Goal: Transaction & Acquisition: Purchase product/service

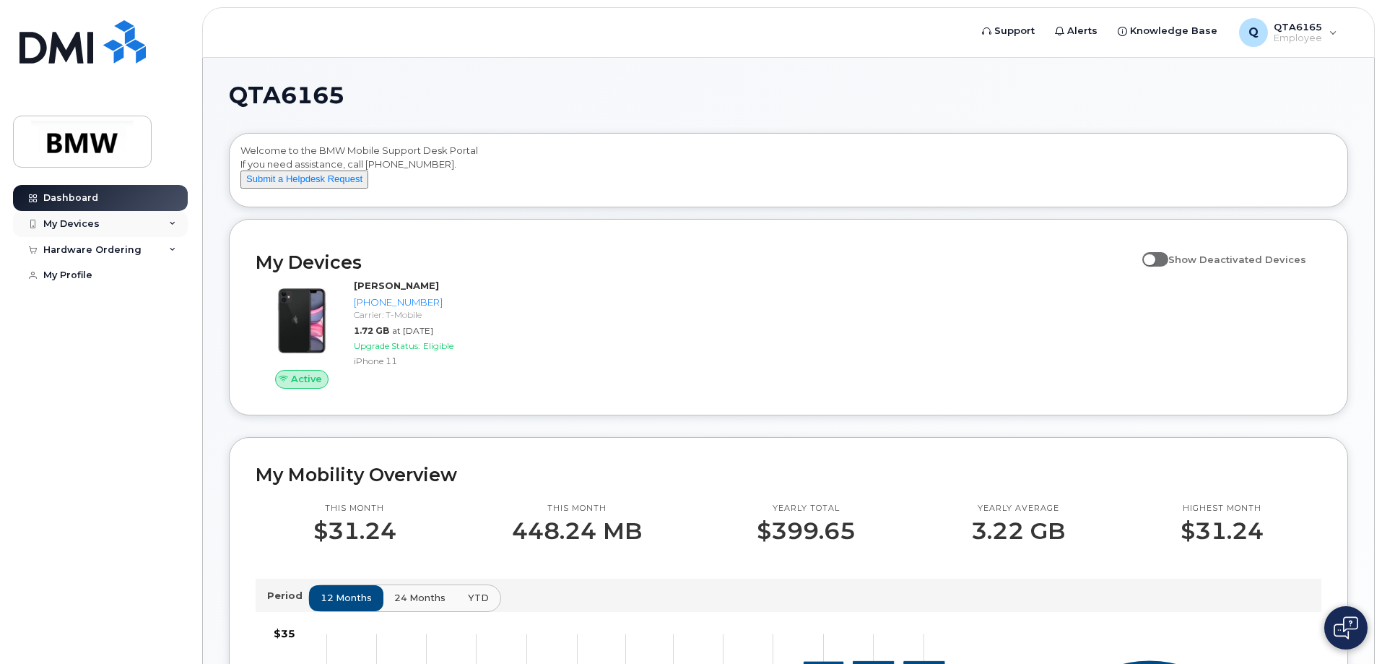
click at [113, 225] on div "My Devices" at bounding box center [100, 224] width 175 height 26
click at [110, 254] on div "Hardware Ordering" at bounding box center [92, 250] width 98 height 12
click at [87, 274] on div "My Profile" at bounding box center [67, 275] width 49 height 12
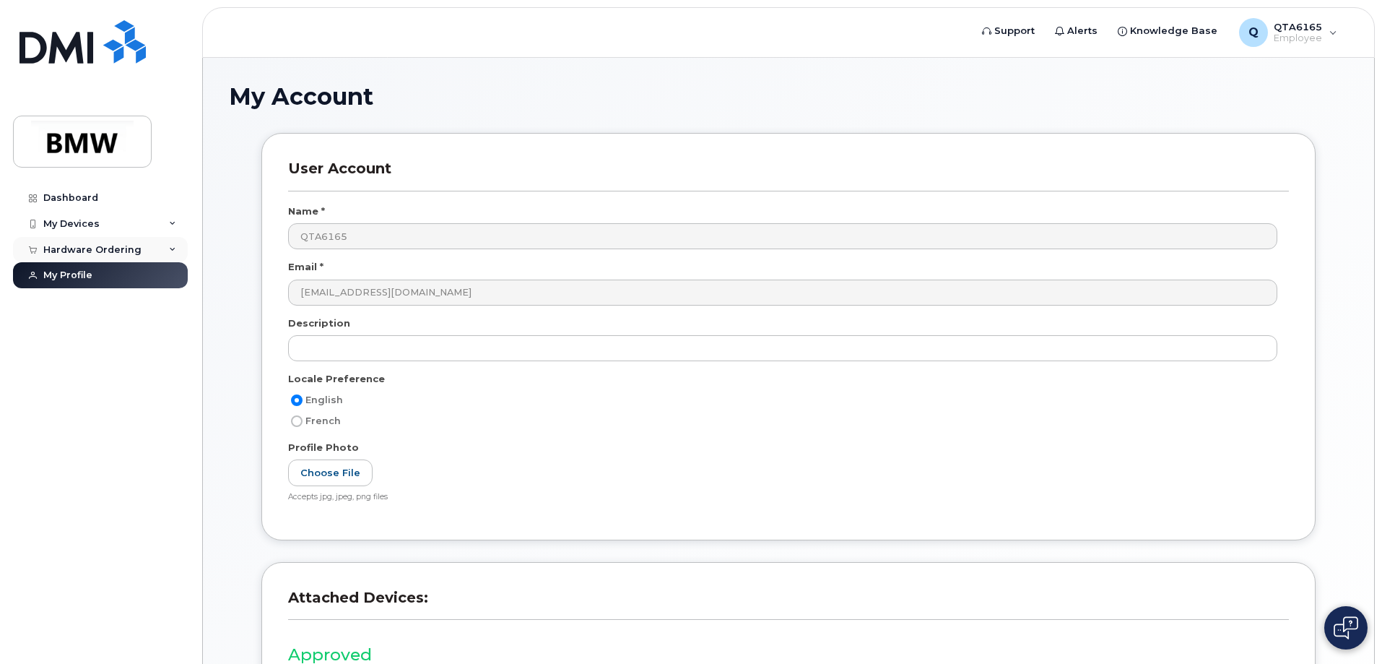
click at [132, 256] on div "Hardware Ordering" at bounding box center [100, 250] width 175 height 26
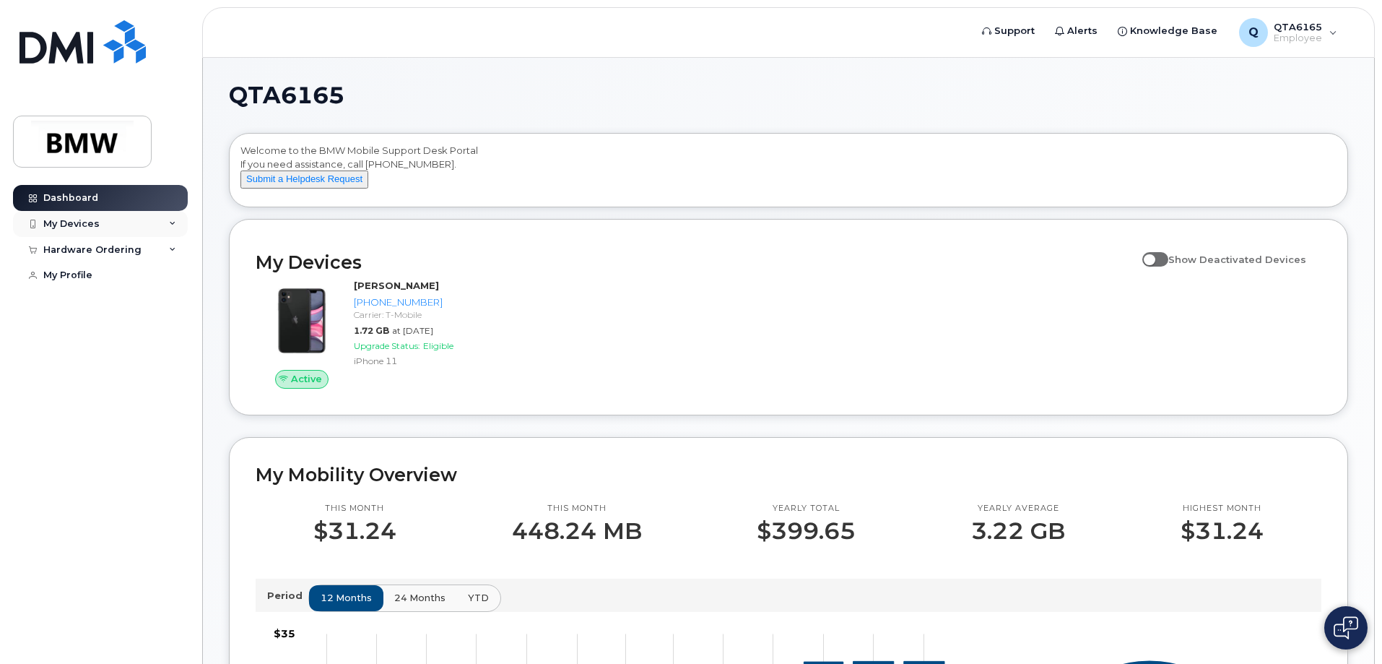
click at [165, 225] on div "My Devices" at bounding box center [100, 224] width 175 height 26
click at [167, 341] on div "Hardware Ordering" at bounding box center [100, 328] width 175 height 26
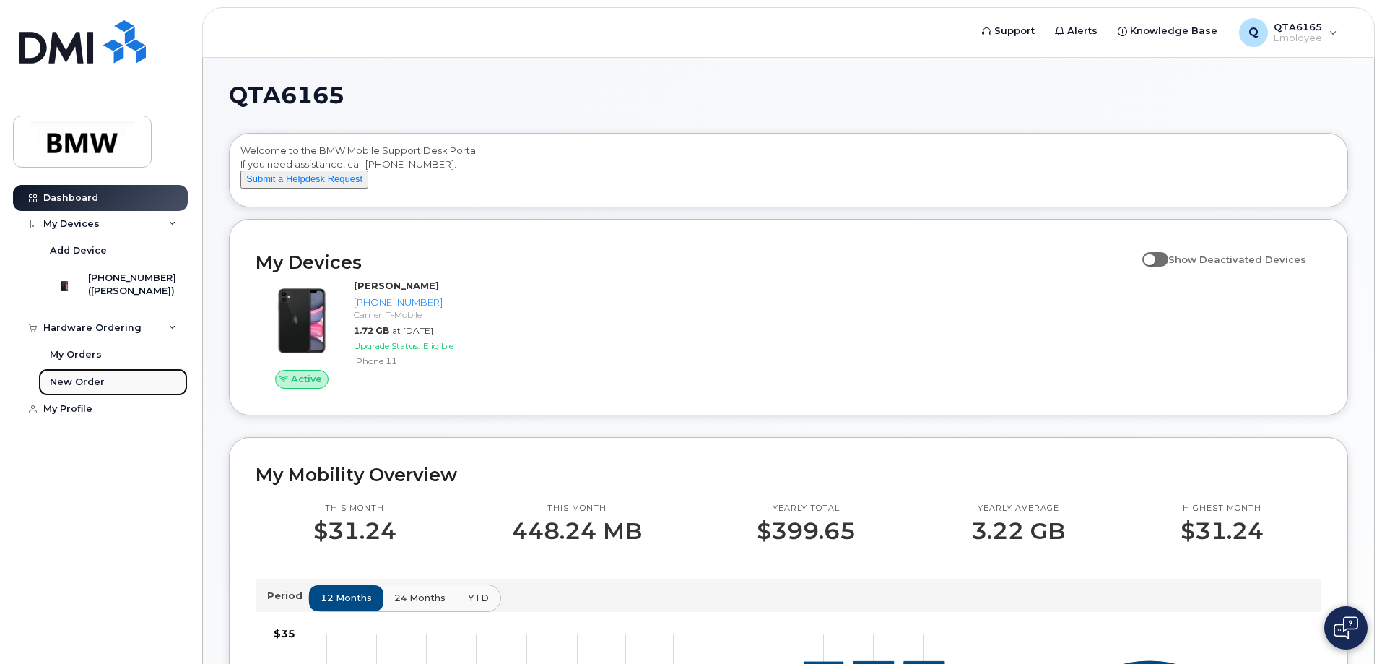
click at [97, 389] on div "New Order" at bounding box center [77, 382] width 55 height 13
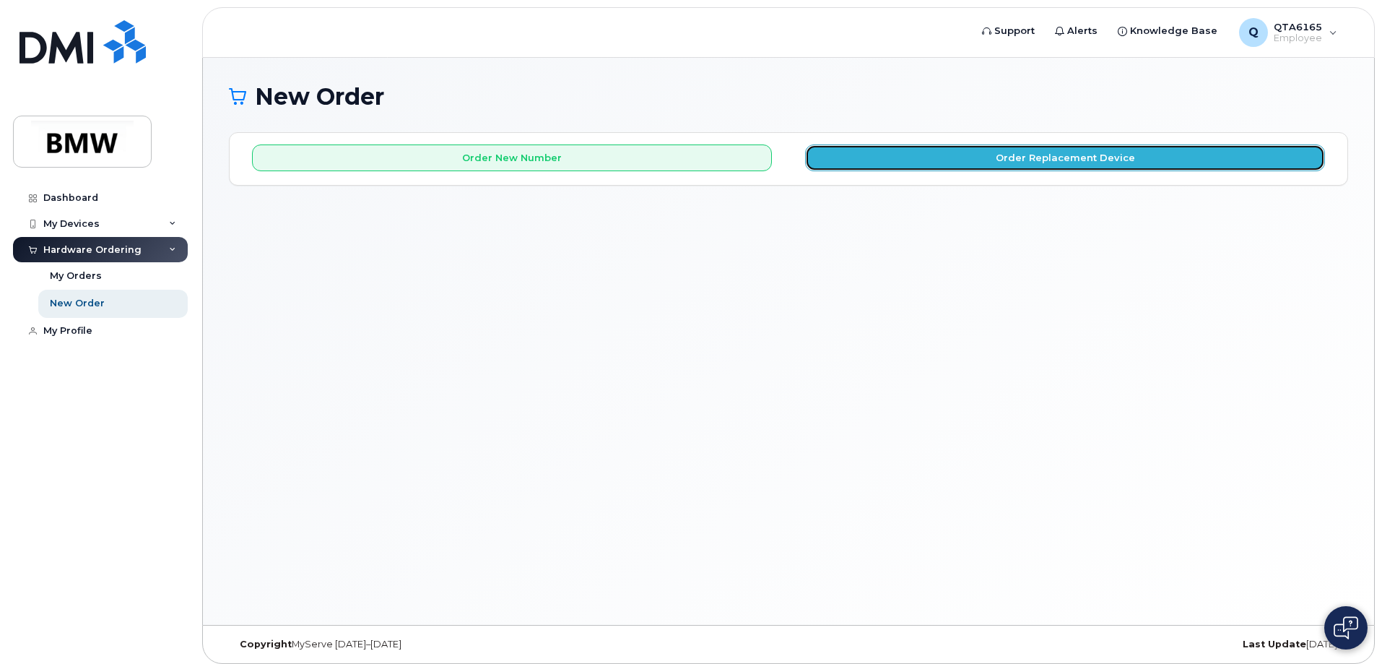
click at [1021, 152] on button "Order Replacement Device" at bounding box center [1065, 157] width 520 height 27
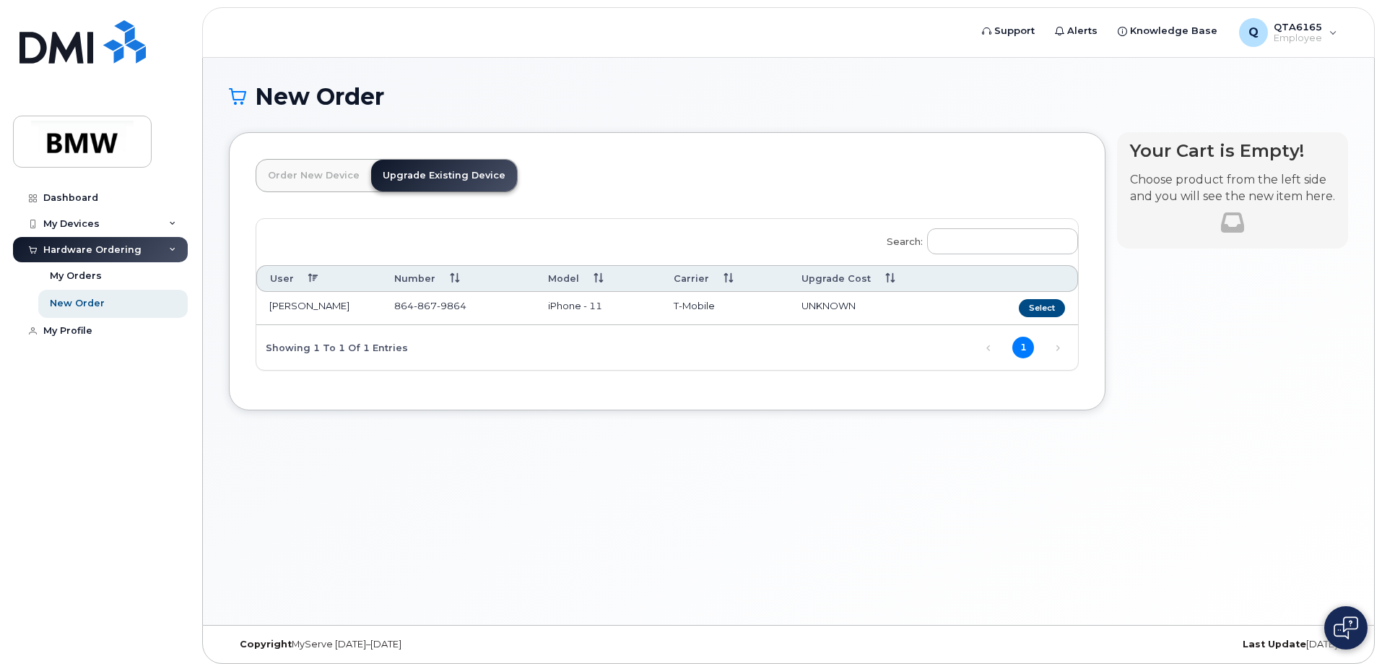
click at [470, 178] on link "Upgrade Existing Device" at bounding box center [444, 176] width 146 height 32
click at [1043, 306] on button "Select" at bounding box center [1042, 308] width 46 height 18
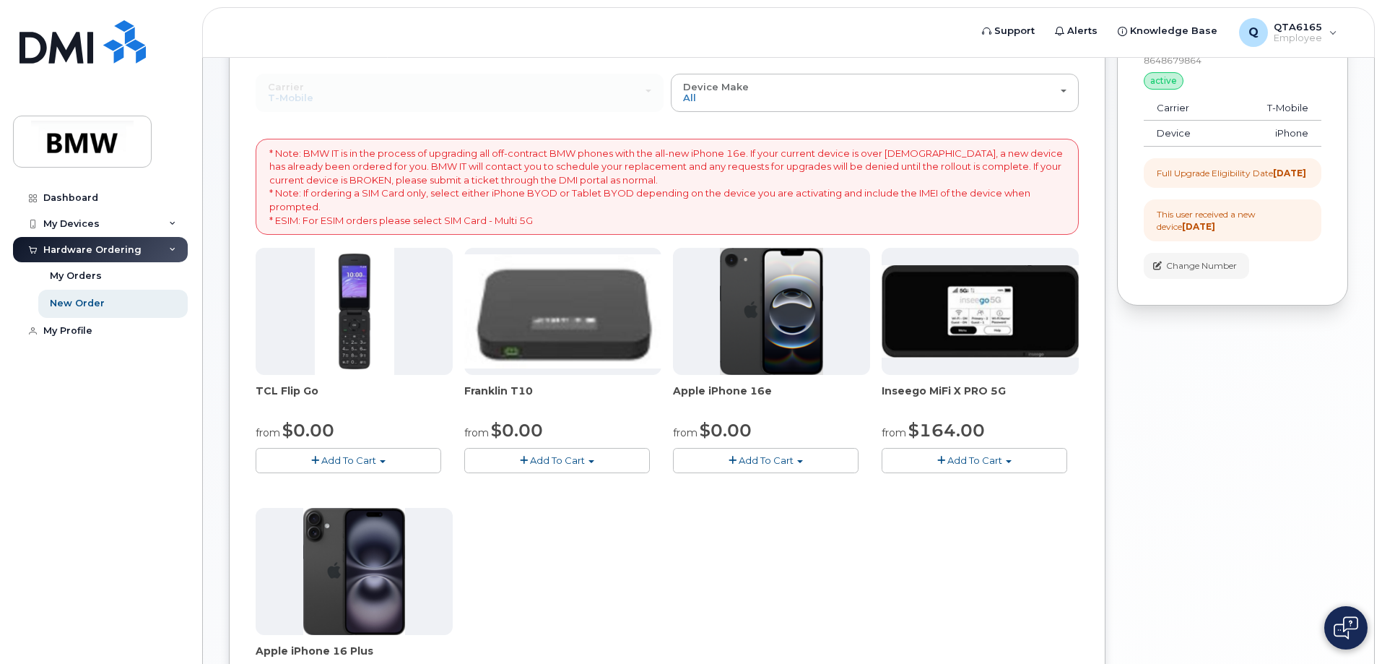
scroll to position [217, 0]
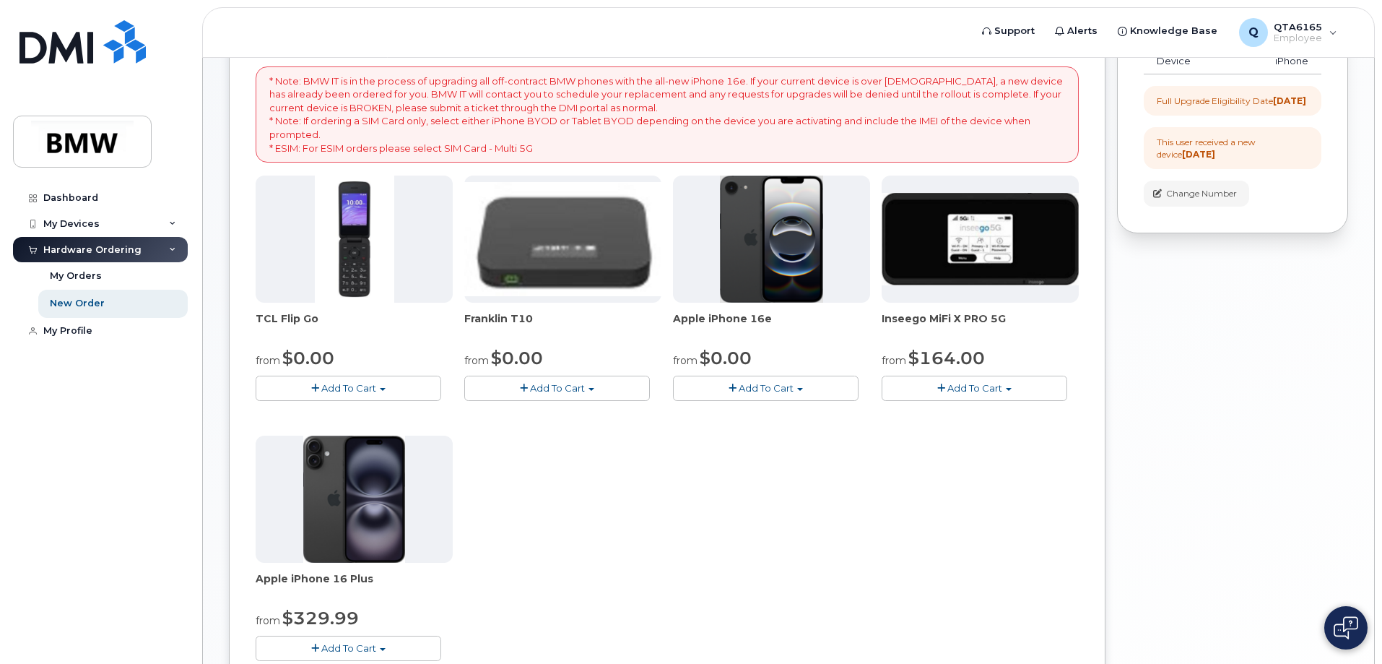
click at [776, 389] on span "Add To Cart" at bounding box center [766, 388] width 55 height 12
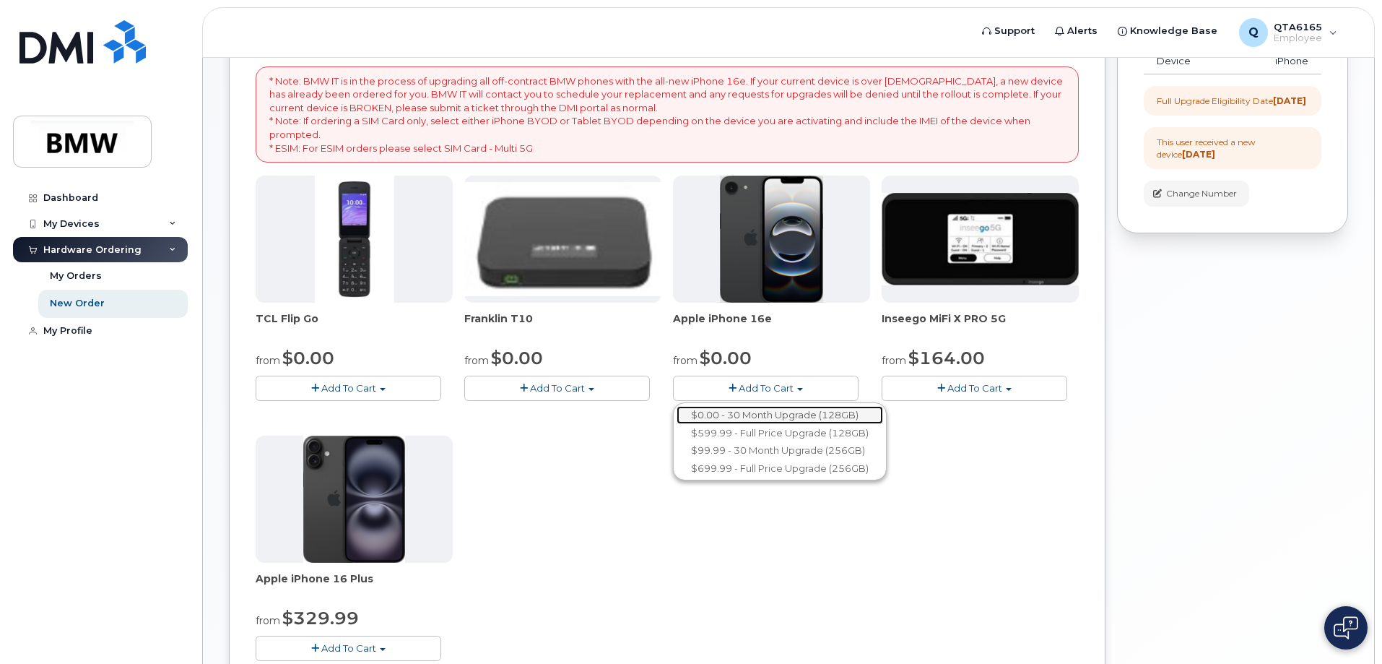
click at [768, 415] on link "$0.00 - 30 Month Upgrade (128GB)" at bounding box center [780, 415] width 207 height 18
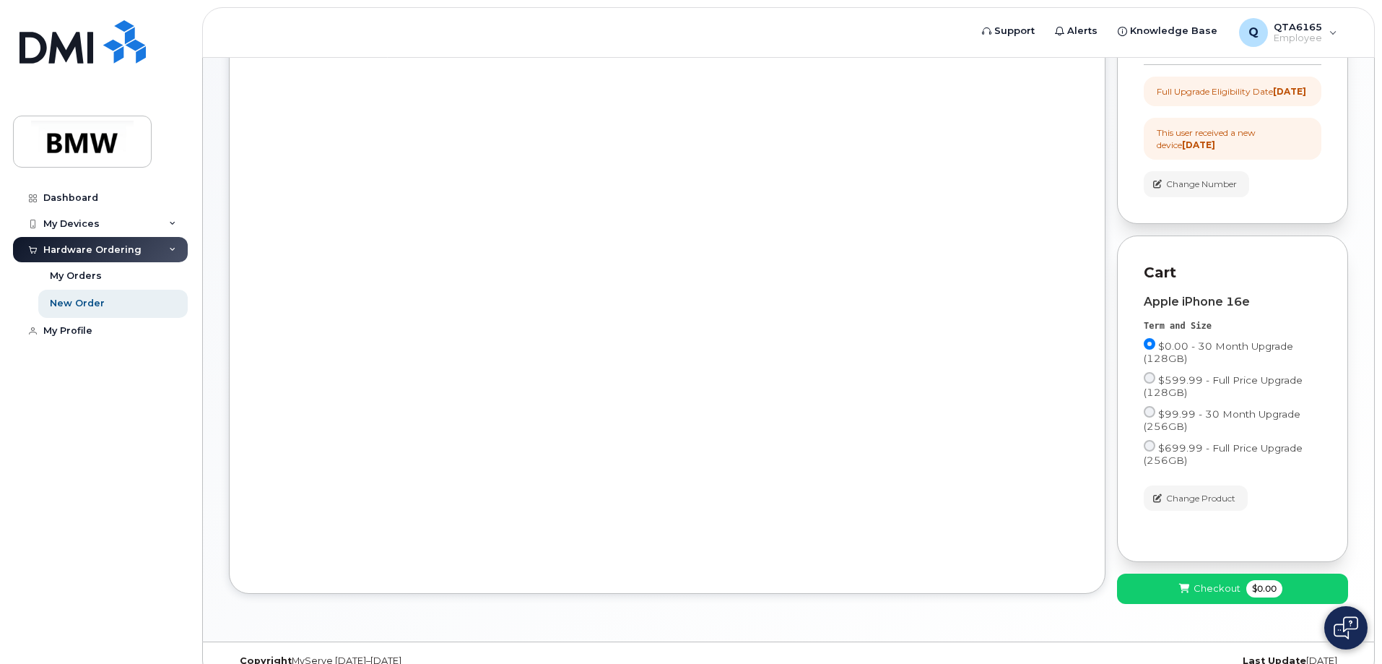
scroll to position [262, 0]
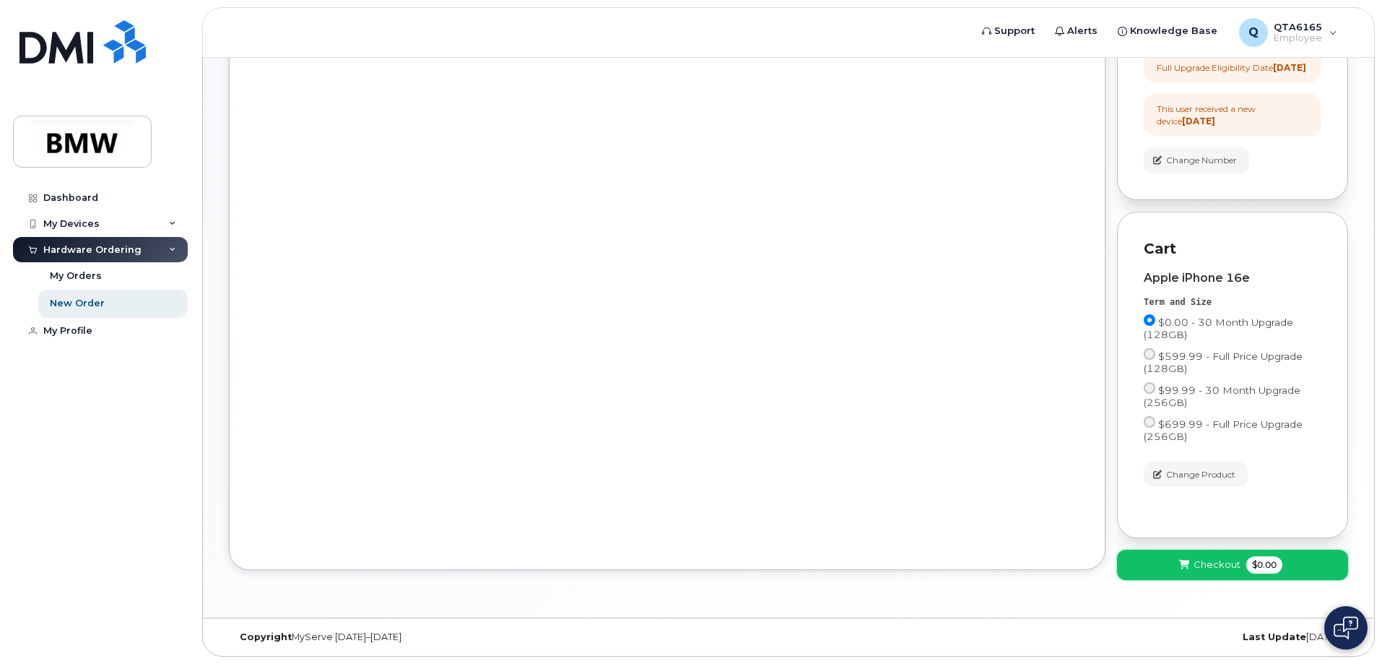
click at [1195, 566] on span "Checkout" at bounding box center [1217, 565] width 47 height 14
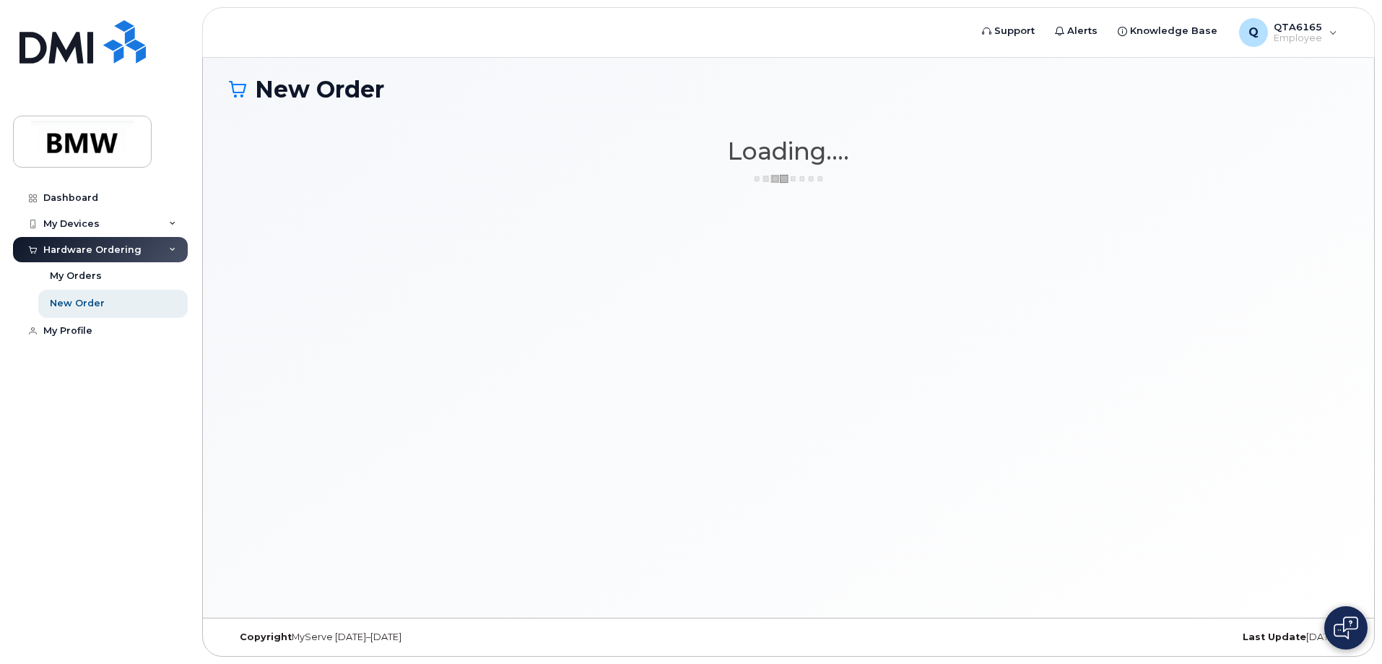
scroll to position [7, 0]
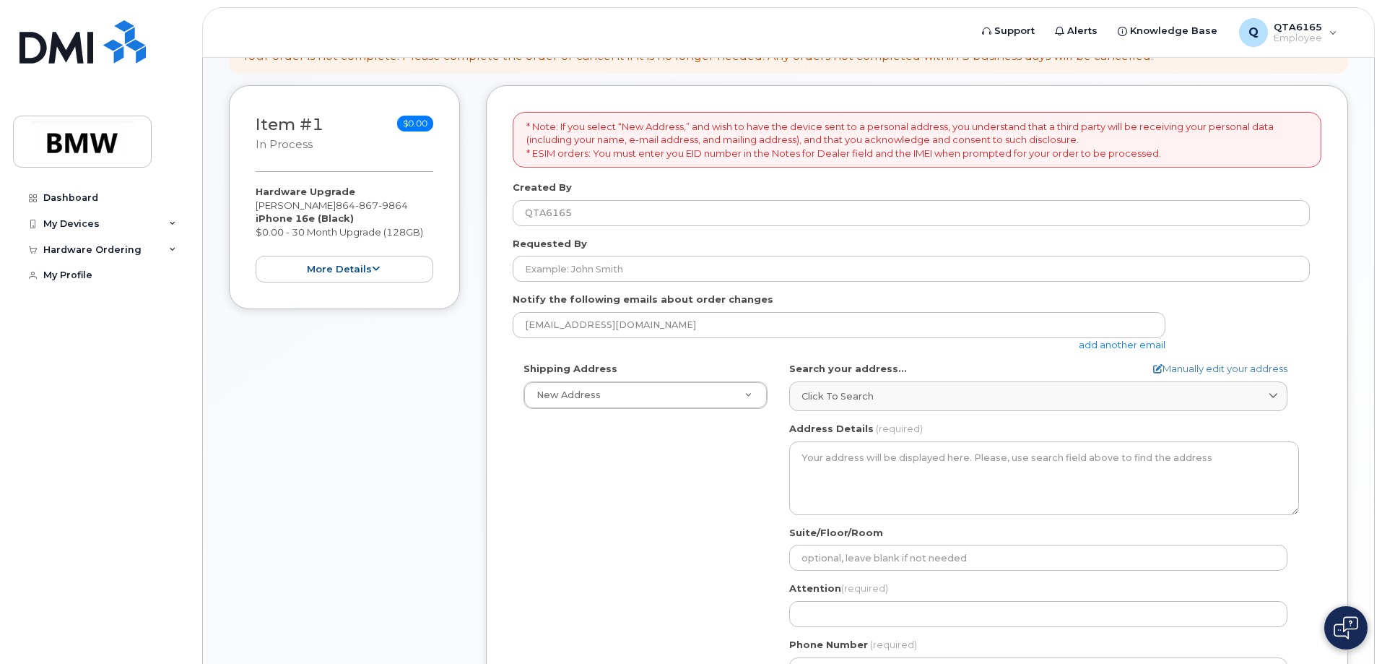
scroll to position [217, 0]
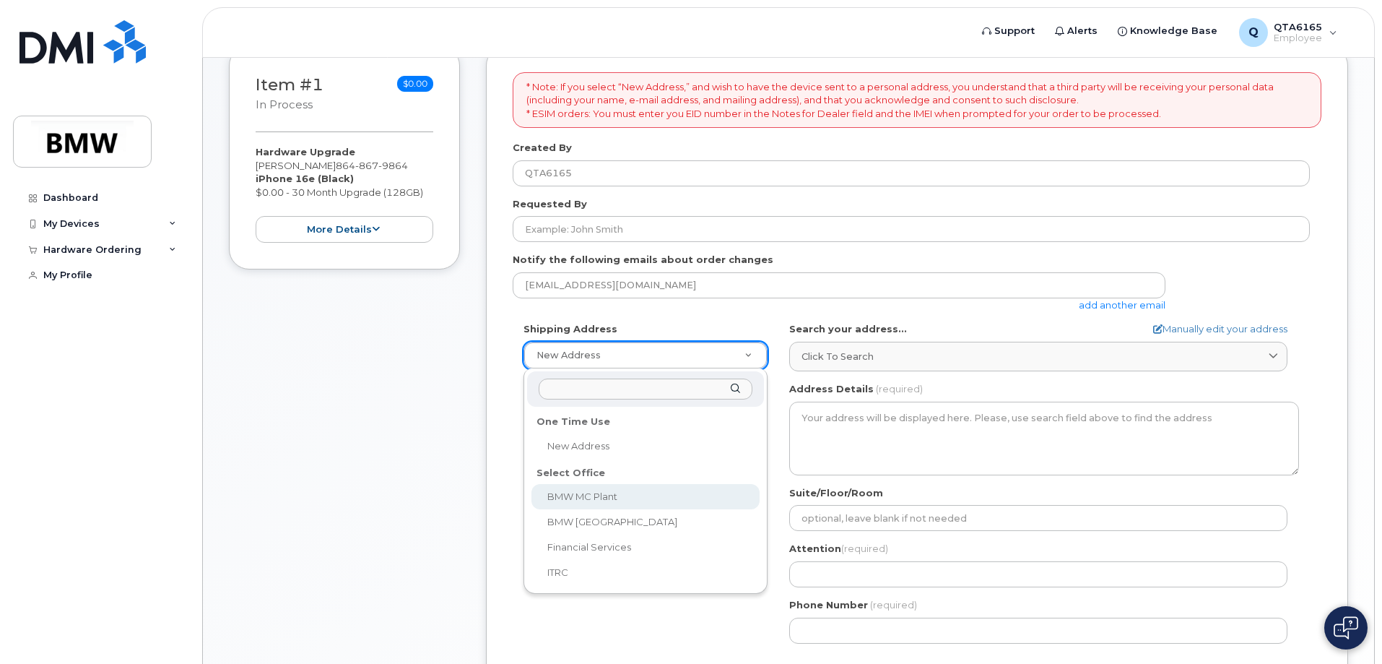
select select
type textarea "1400 Highway 101 S GREER SC 29651-6731 UNITED STATES Greer South Carolina 29651…"
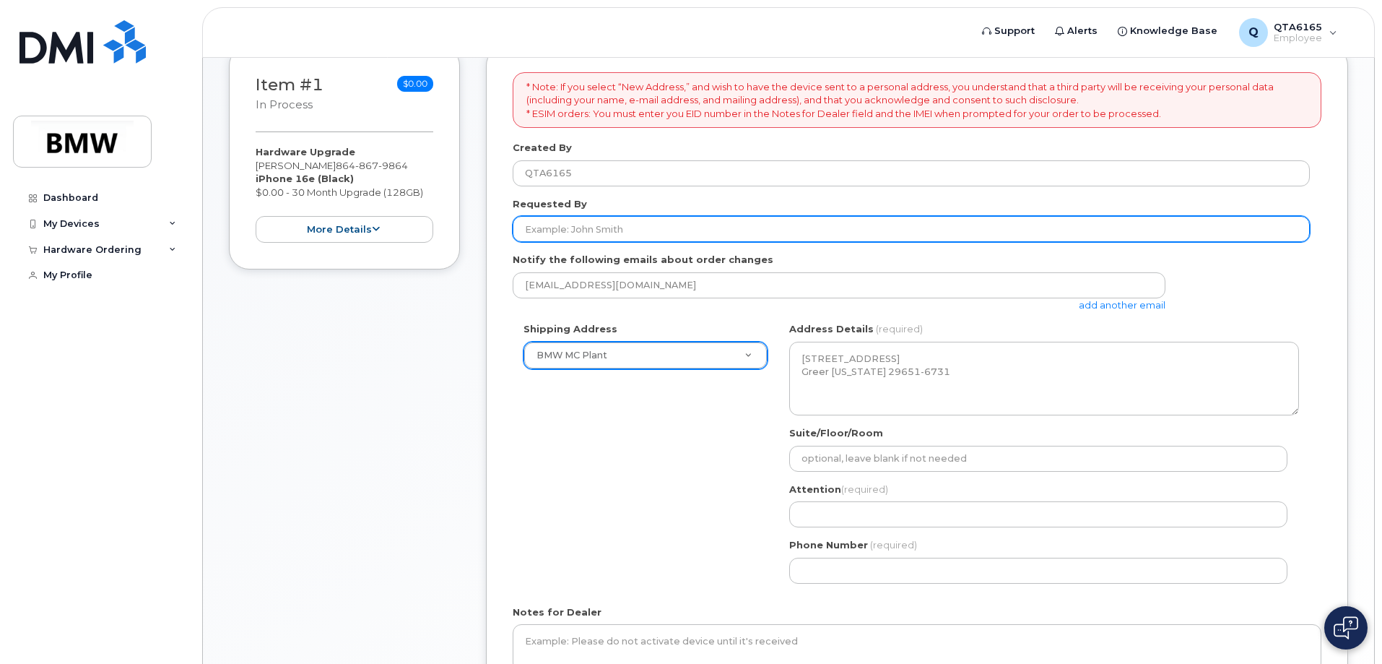
click at [616, 230] on input "Requested By" at bounding box center [911, 229] width 797 height 26
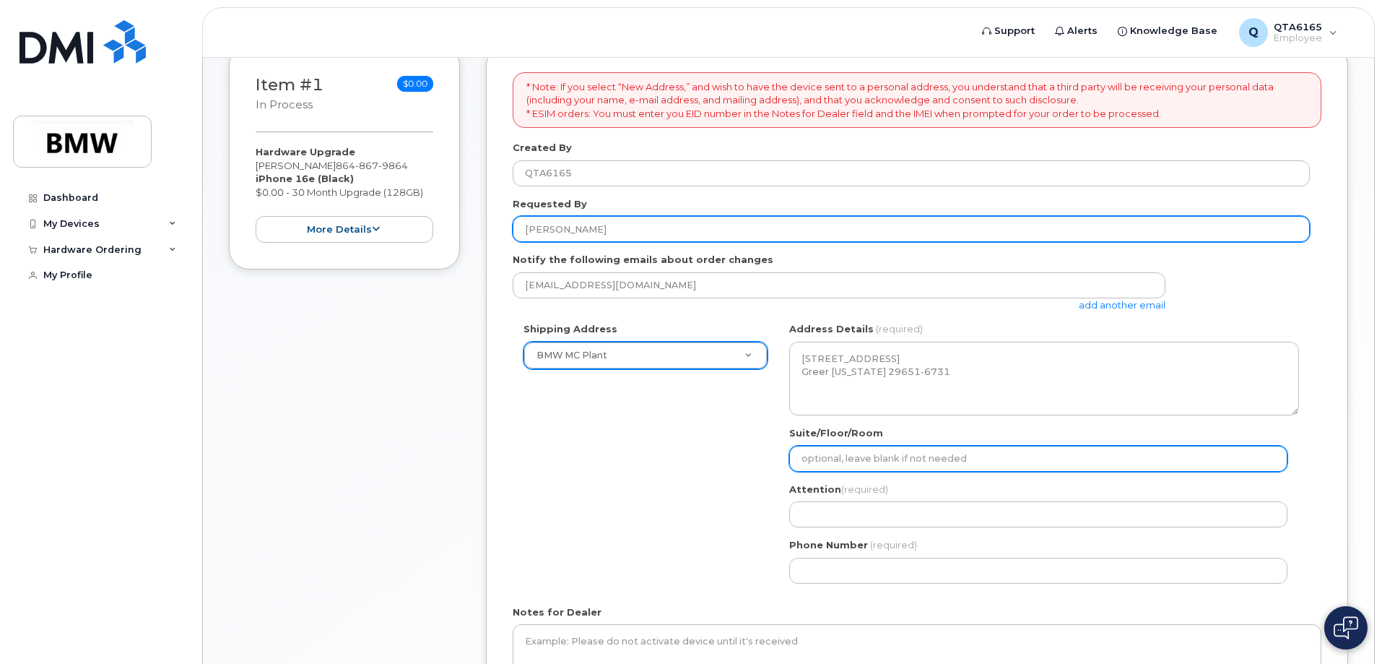
type input "[PERSON_NAME]"
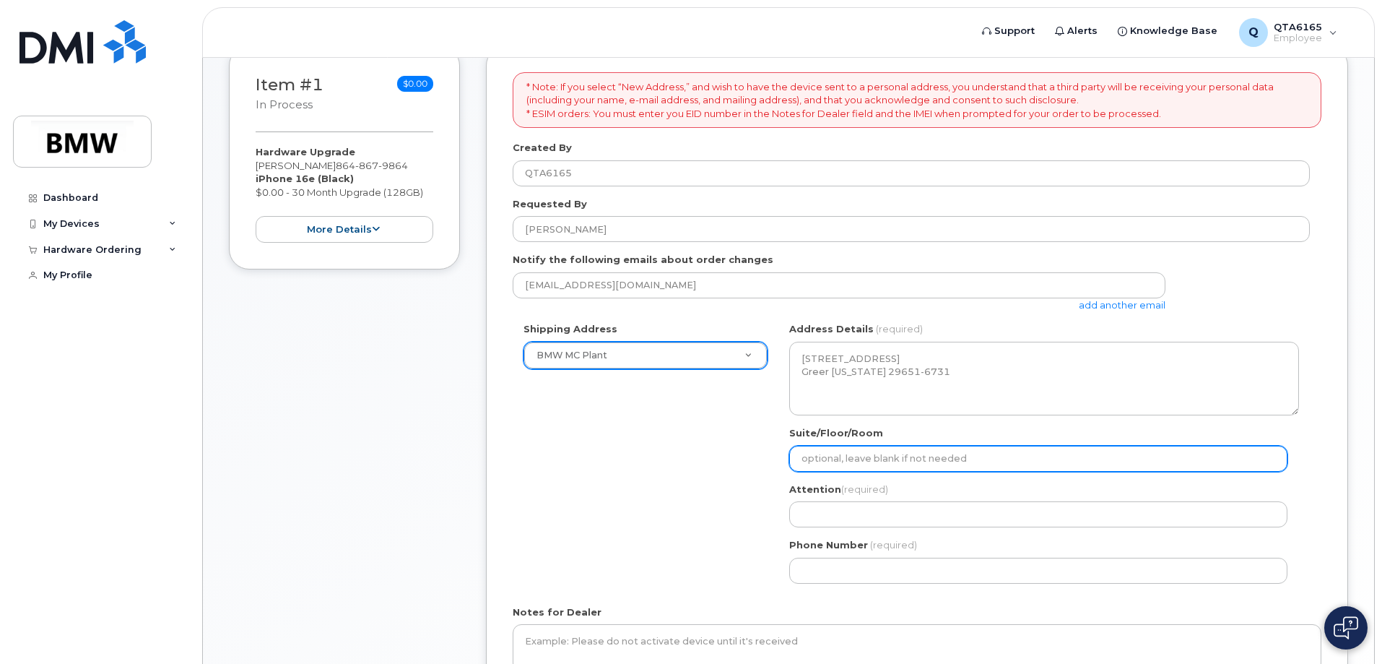
click at [875, 456] on input "Suite/Floor/Room" at bounding box center [1038, 459] width 498 height 26
select select
type input "H"
select select
type input "Ha"
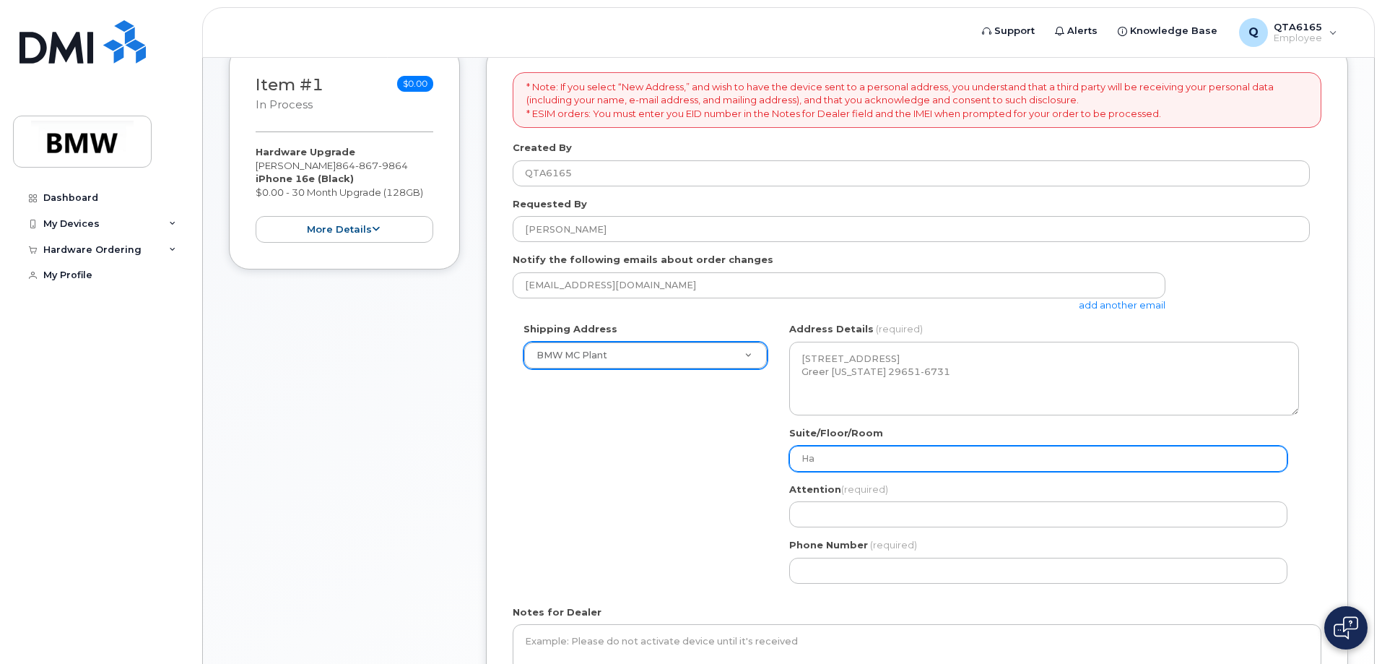
select select
type input "Hal"
select select
type input "Hall"
select select
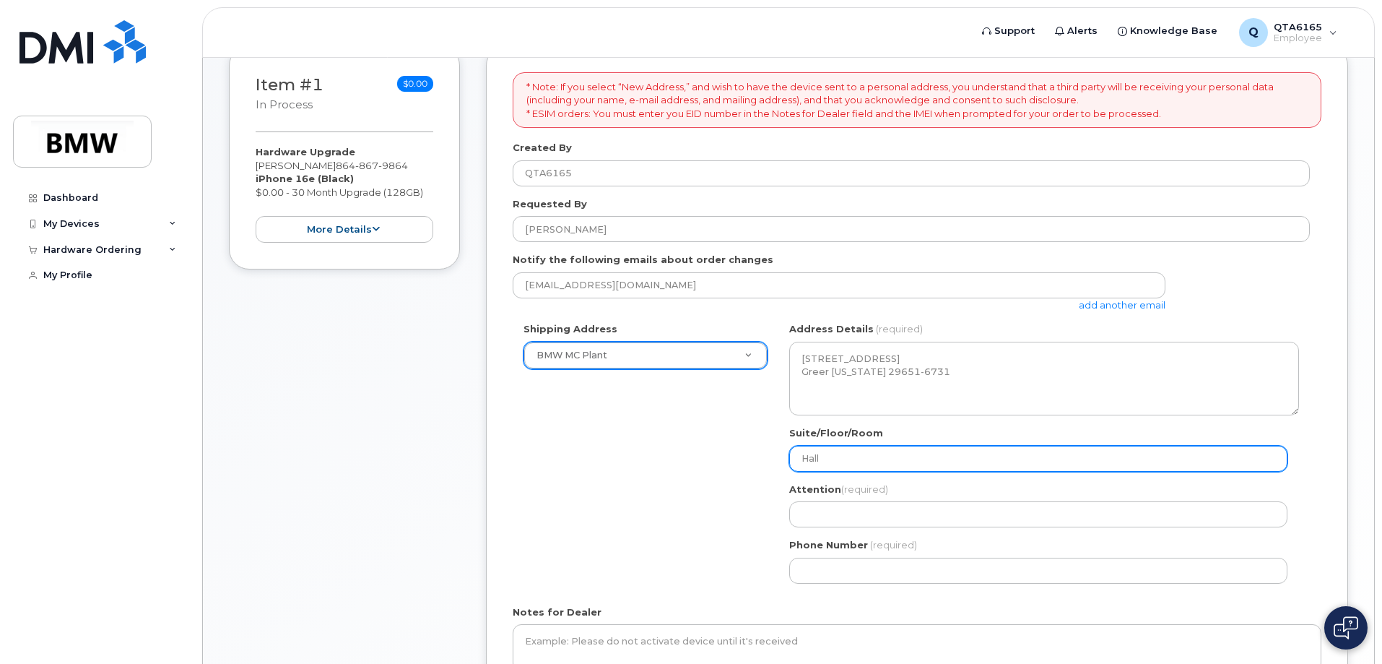
type input "Hall 3"
select select
type input "Hall 32"
select select
type input "Hall 32."
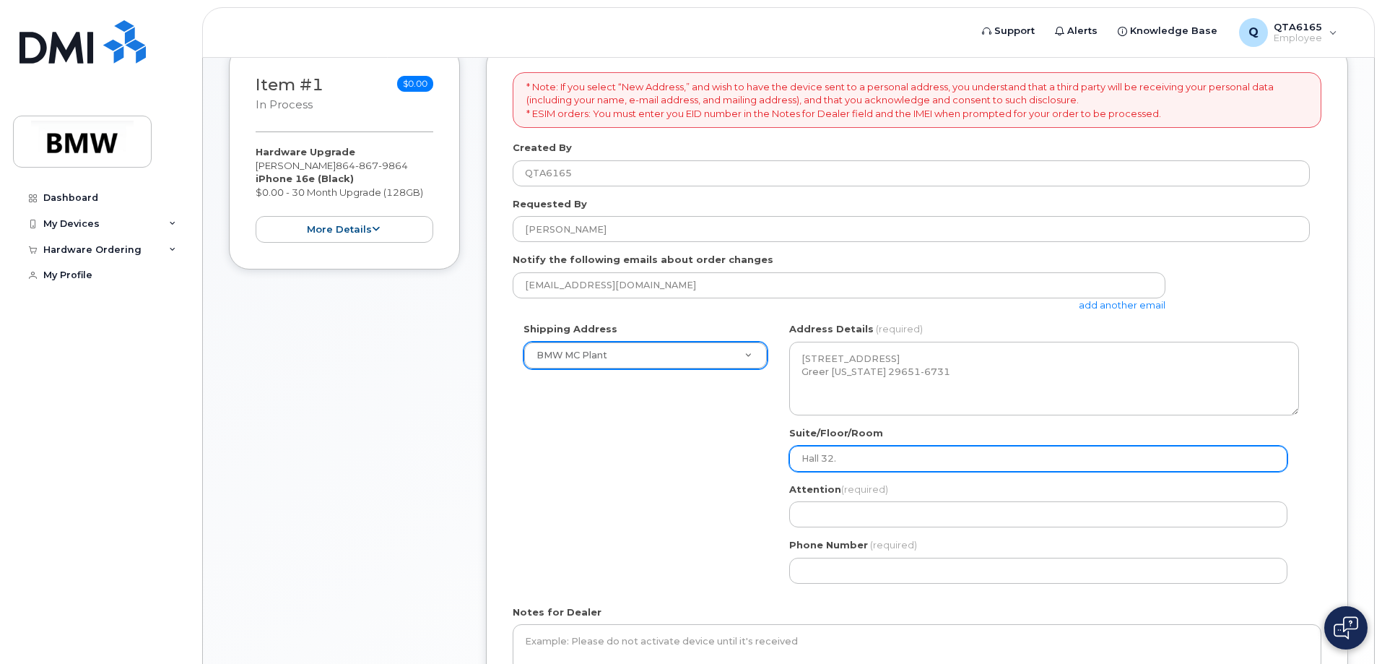
select select
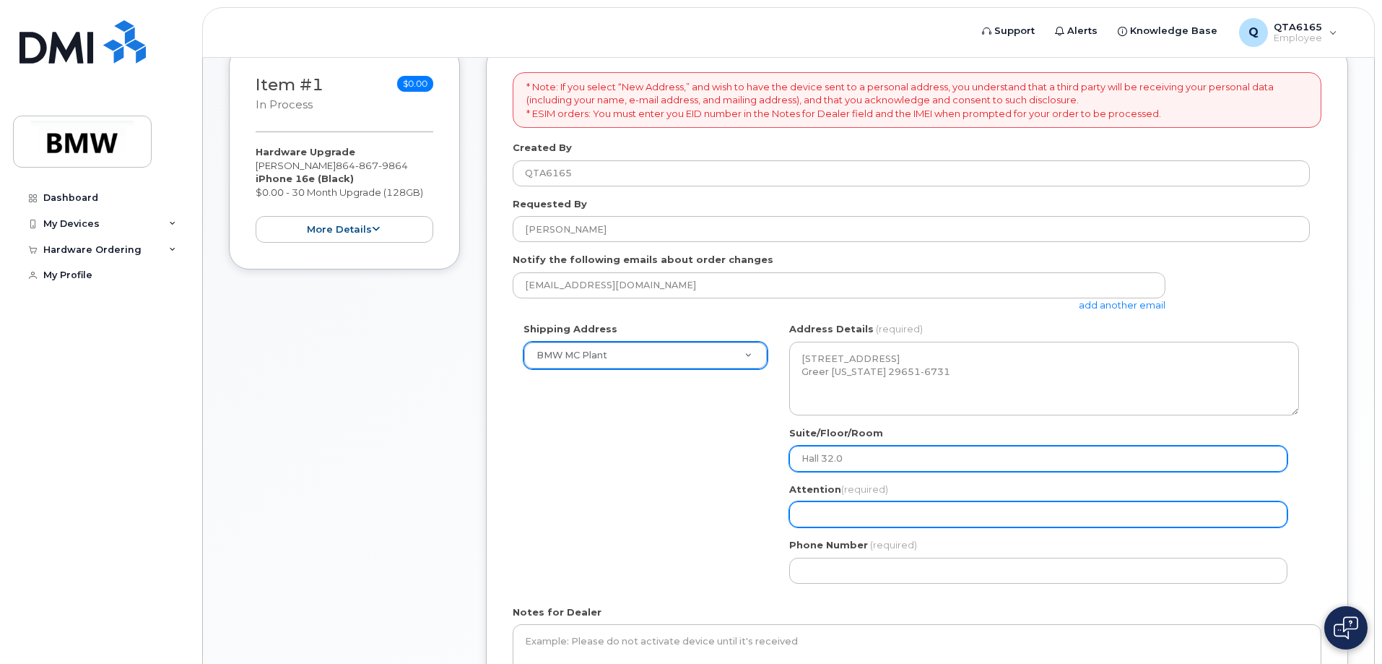
type input "Hall 32.0"
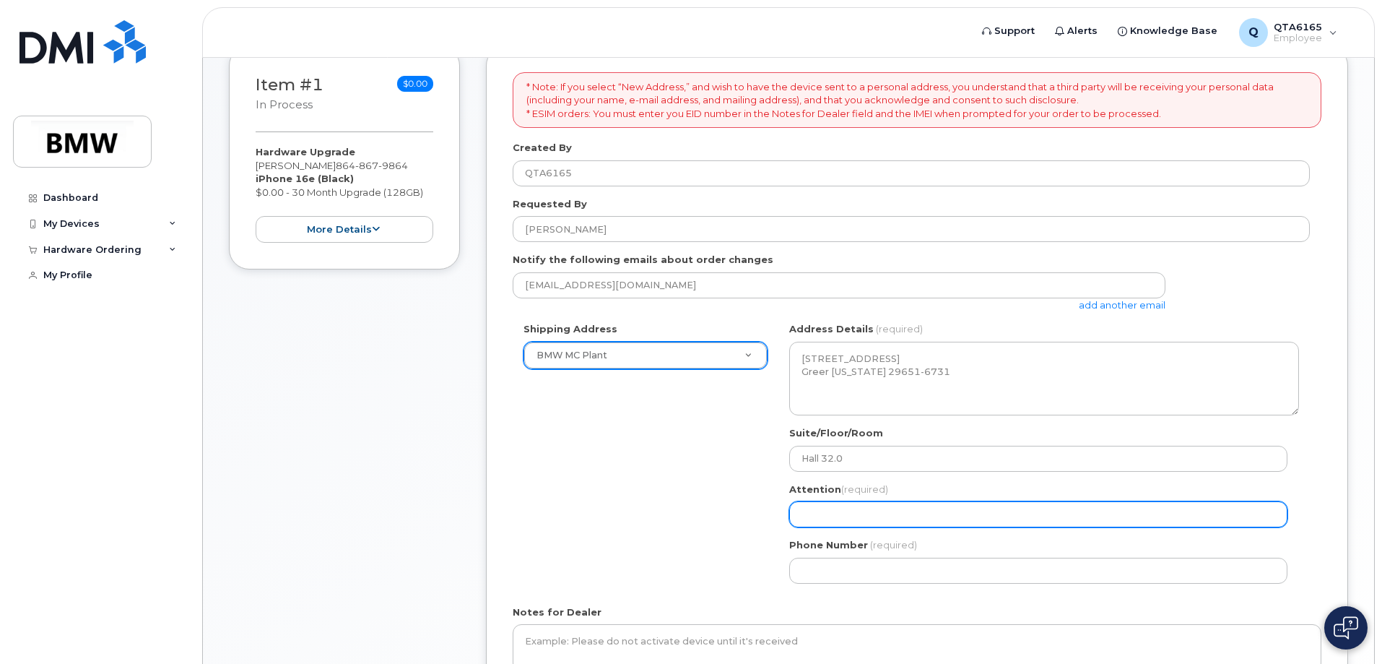
click at [831, 515] on input "Attention (required)" at bounding box center [1038, 514] width 498 height 26
select select
type input "J"
select select
type input "Ja"
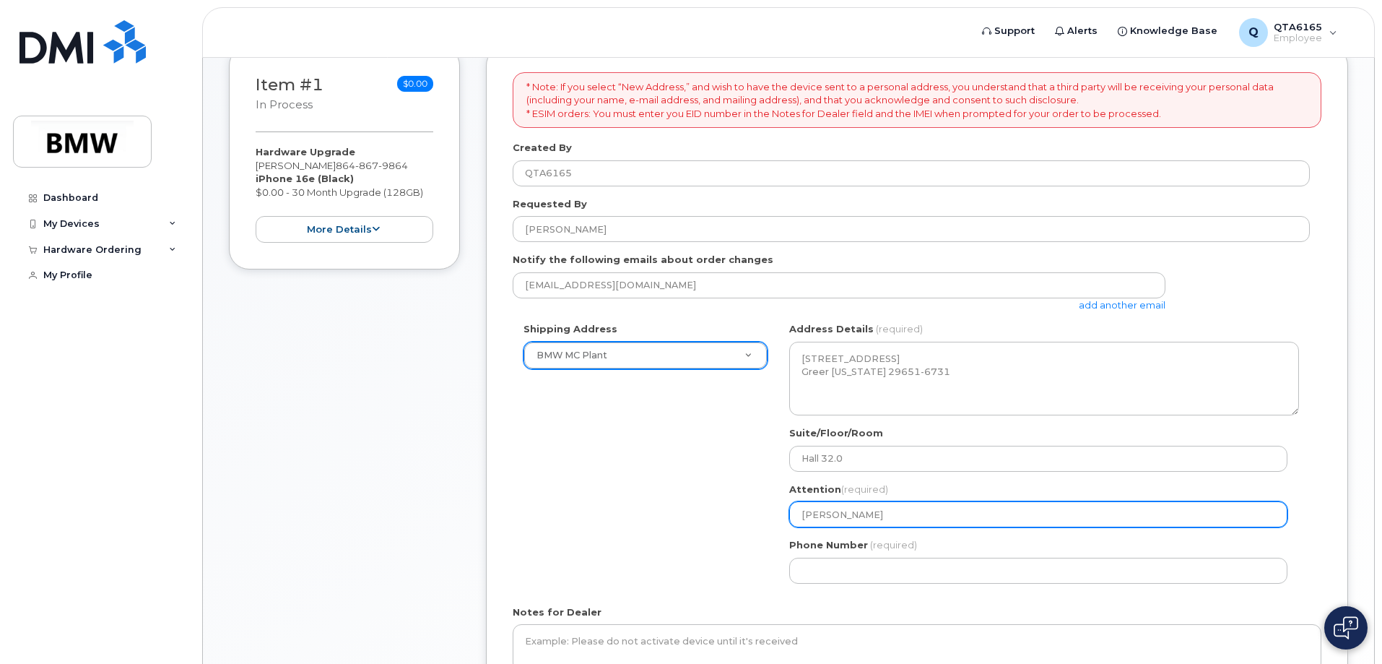
select select
type input "Jay"
select select
type input "Jay W"
select select
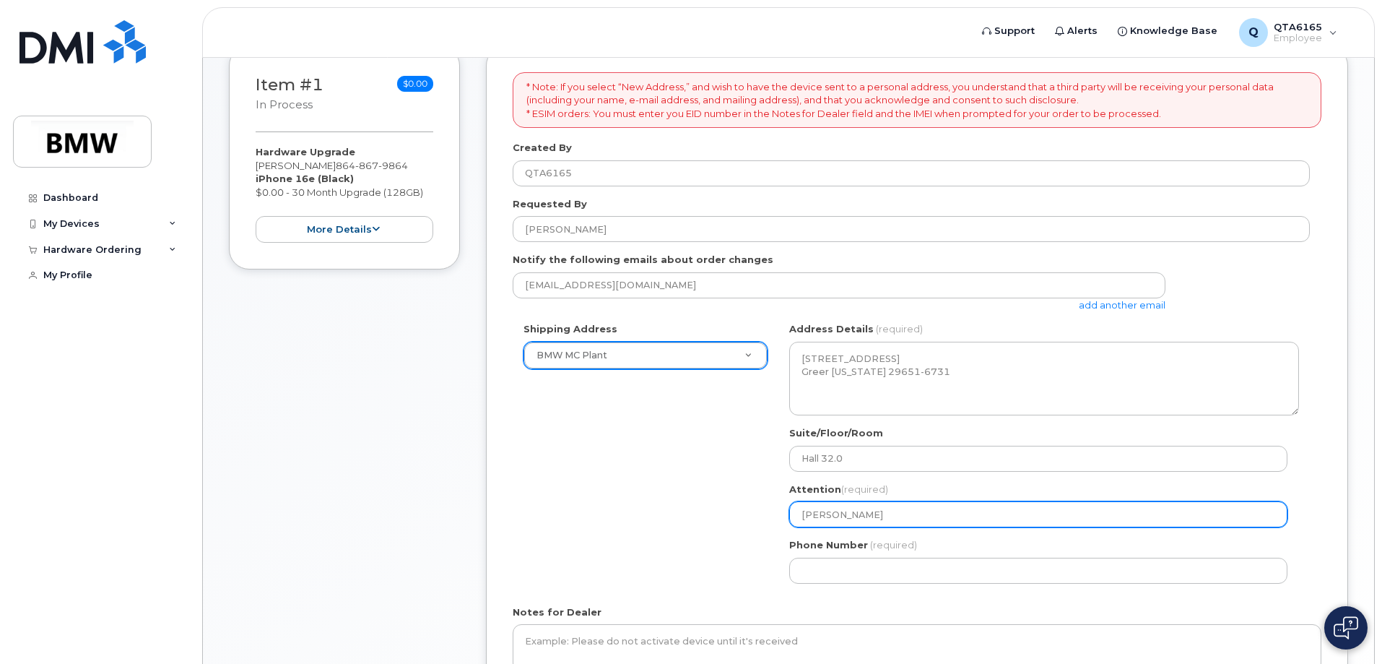
type input "Jay We"
select select
type input "Jay Wes"
select select
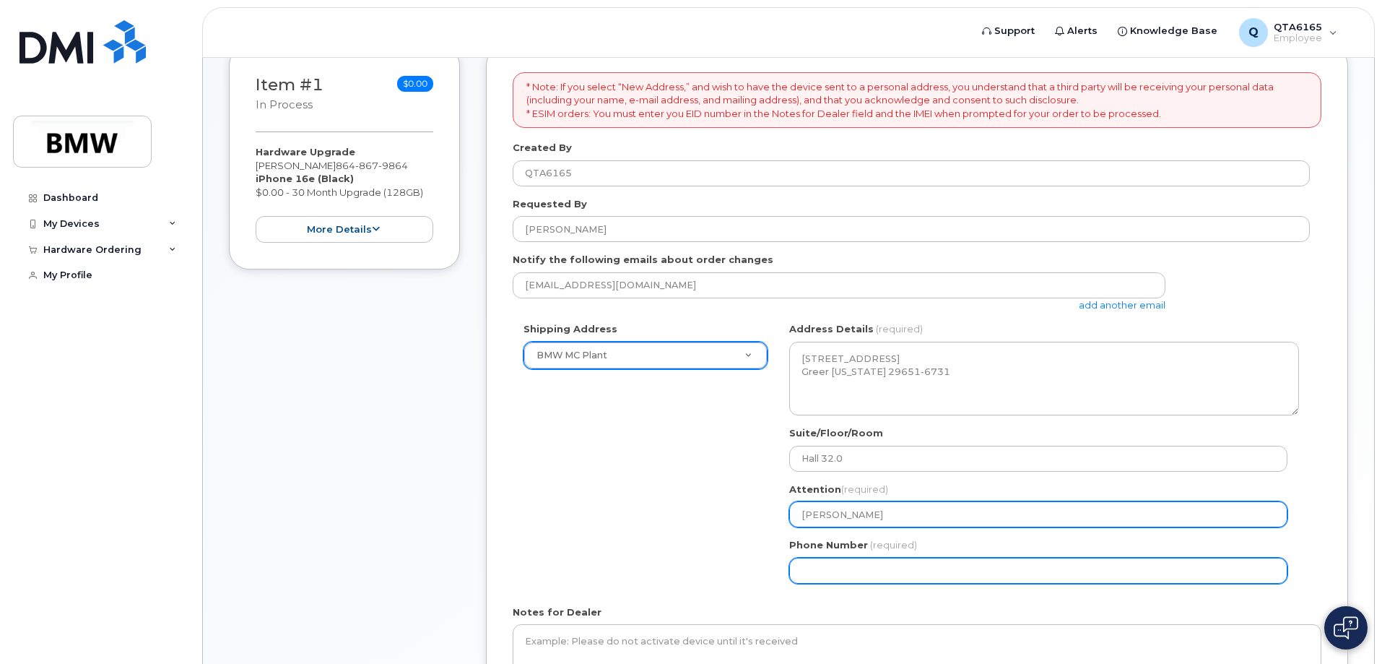
type input "Jay West"
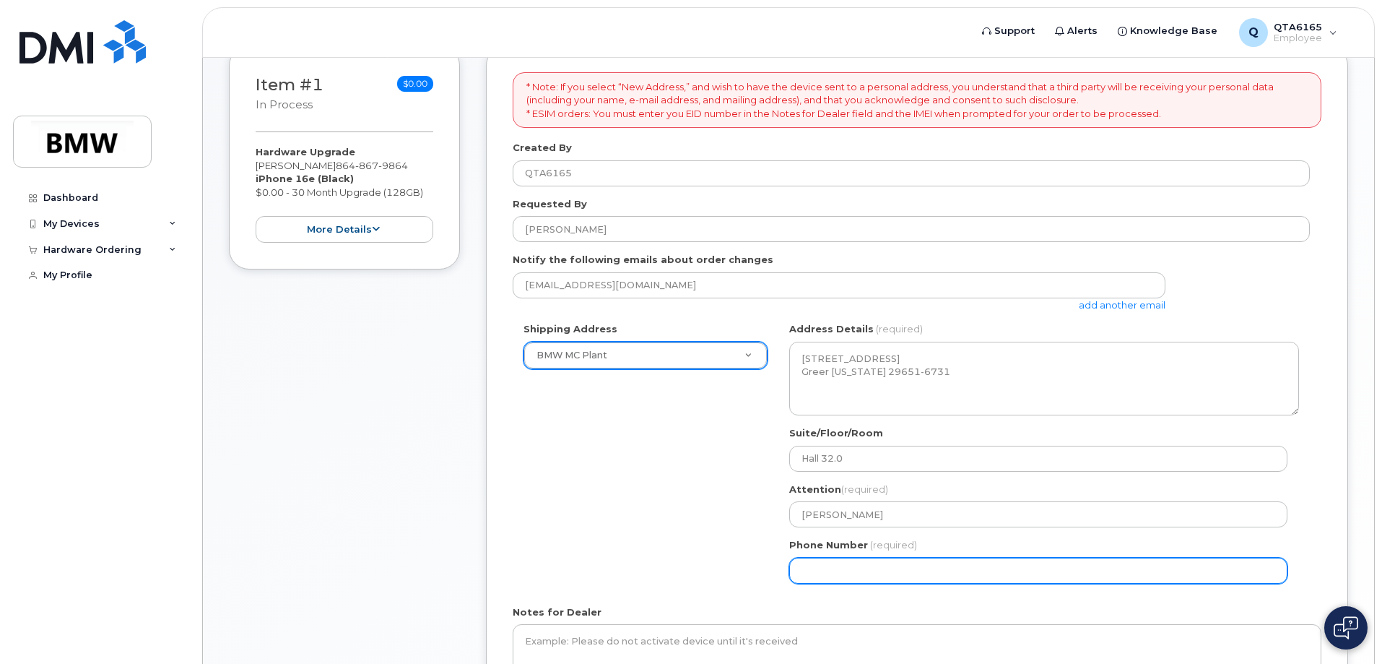
click at [846, 568] on input "Phone Number" at bounding box center [1038, 571] width 498 height 26
select select
type input "864867986"
select select
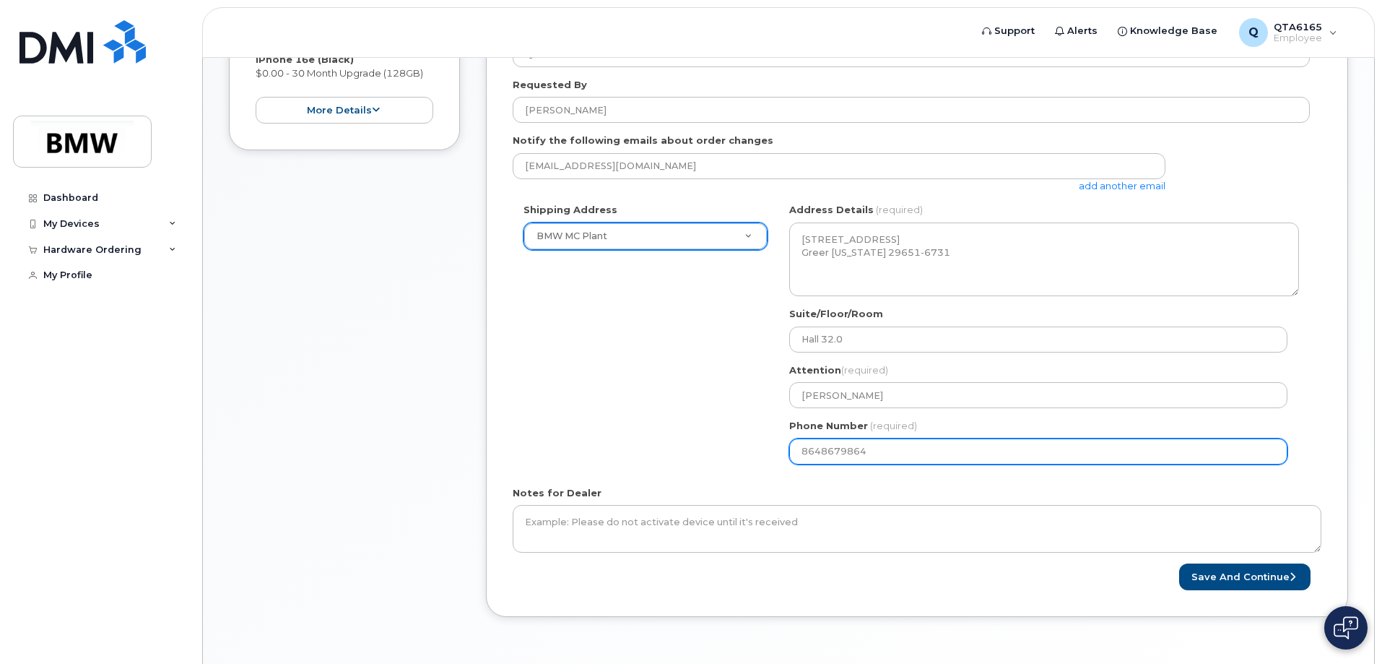
scroll to position [383, 0]
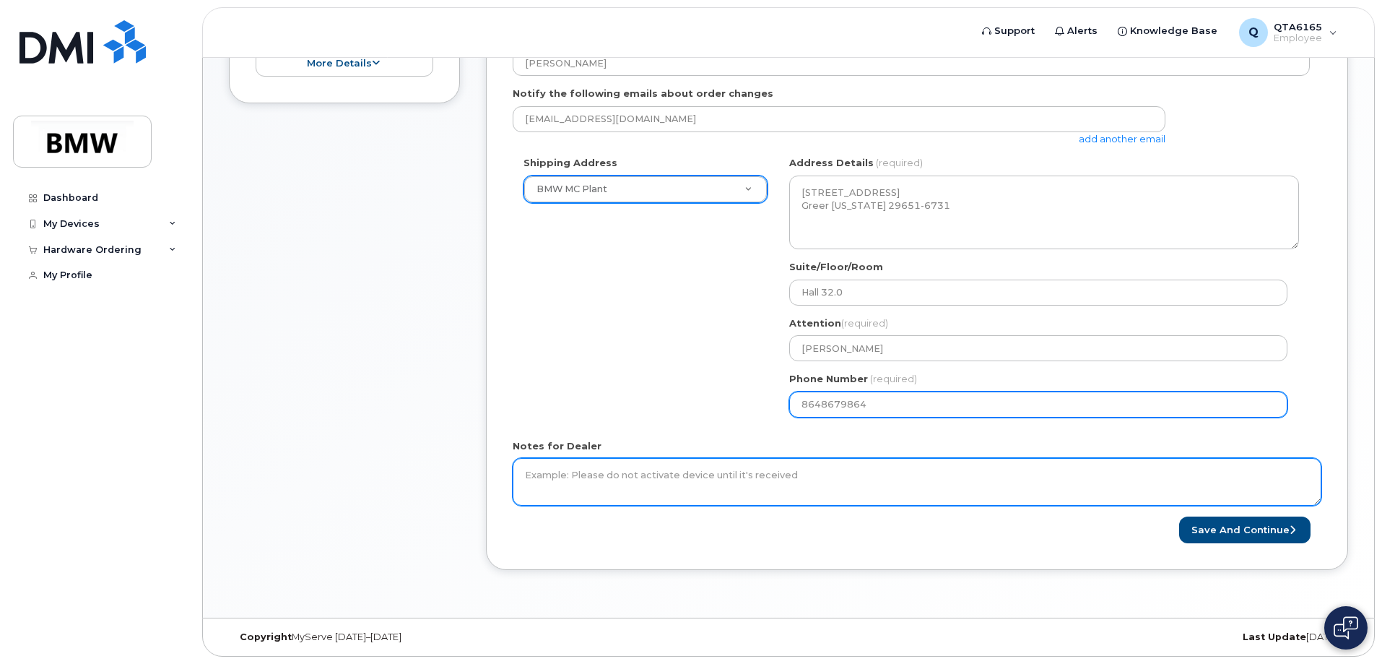
type input "8648679864"
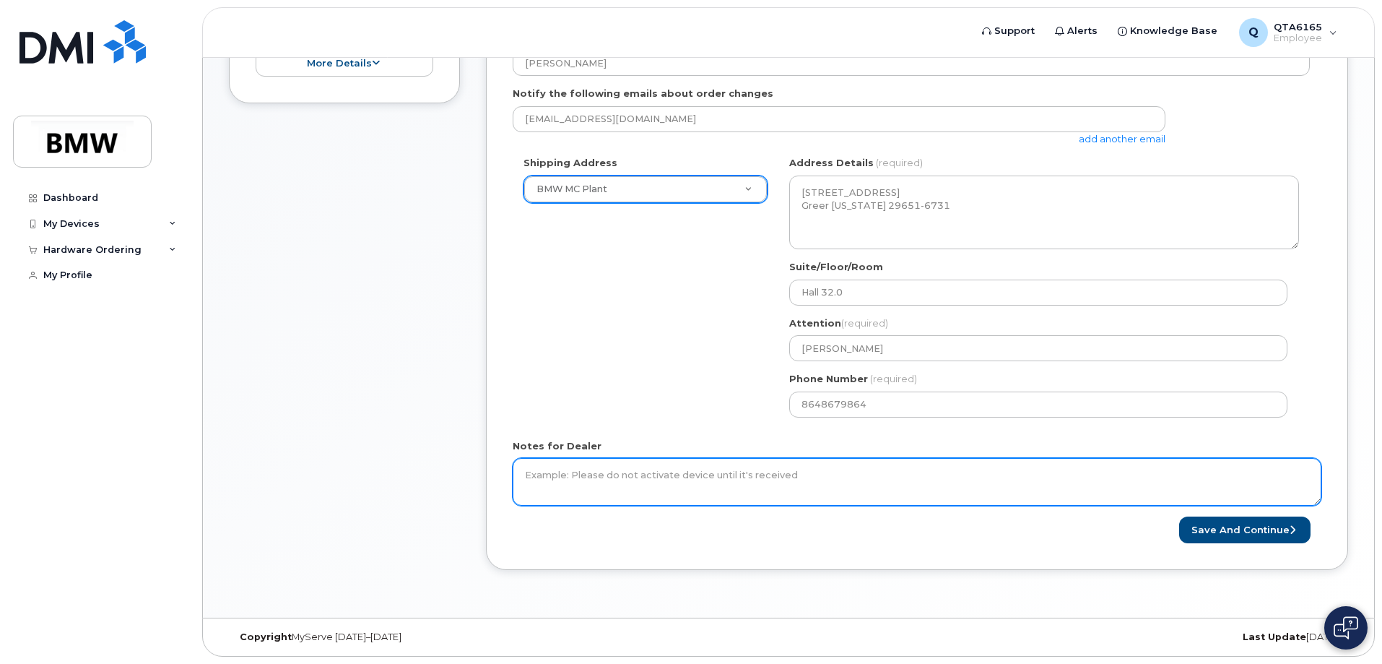
click at [703, 477] on textarea "Notes for Dealer" at bounding box center [917, 482] width 809 height 48
type textarea "Hall 32.0 . We are by the cafe"
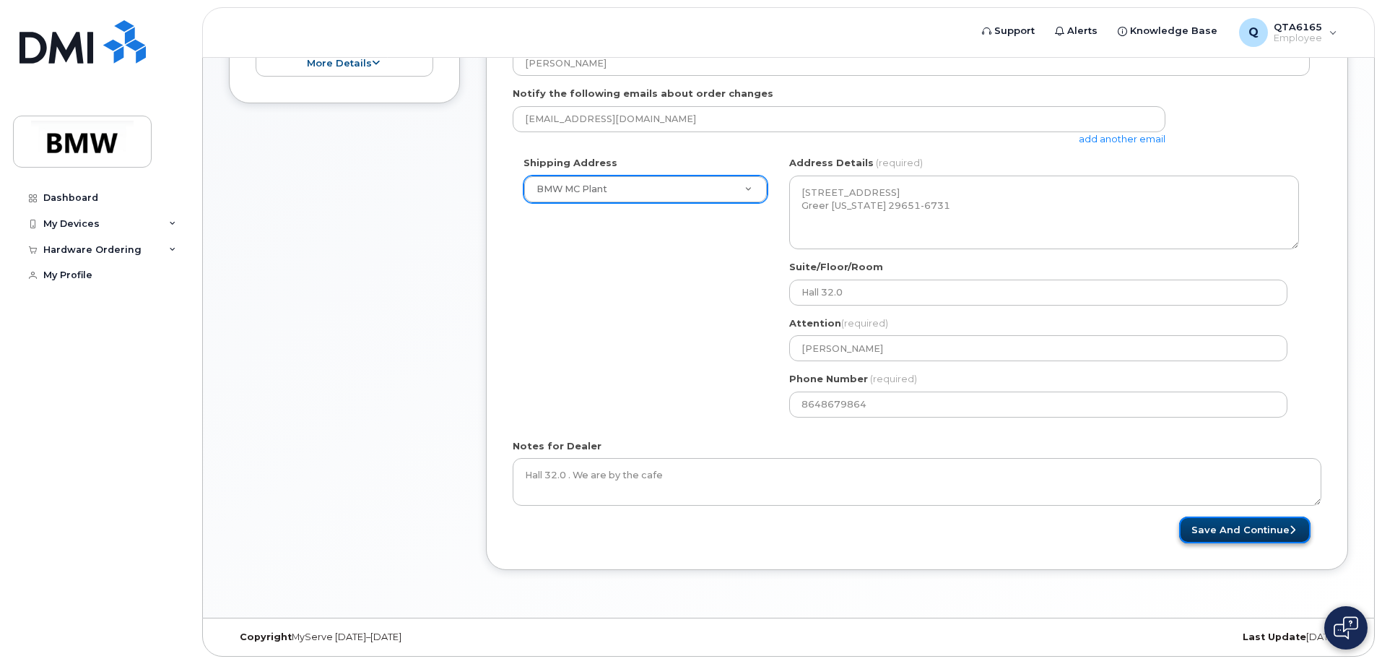
click at [1210, 529] on button "Save and Continue" at bounding box center [1244, 529] width 131 height 27
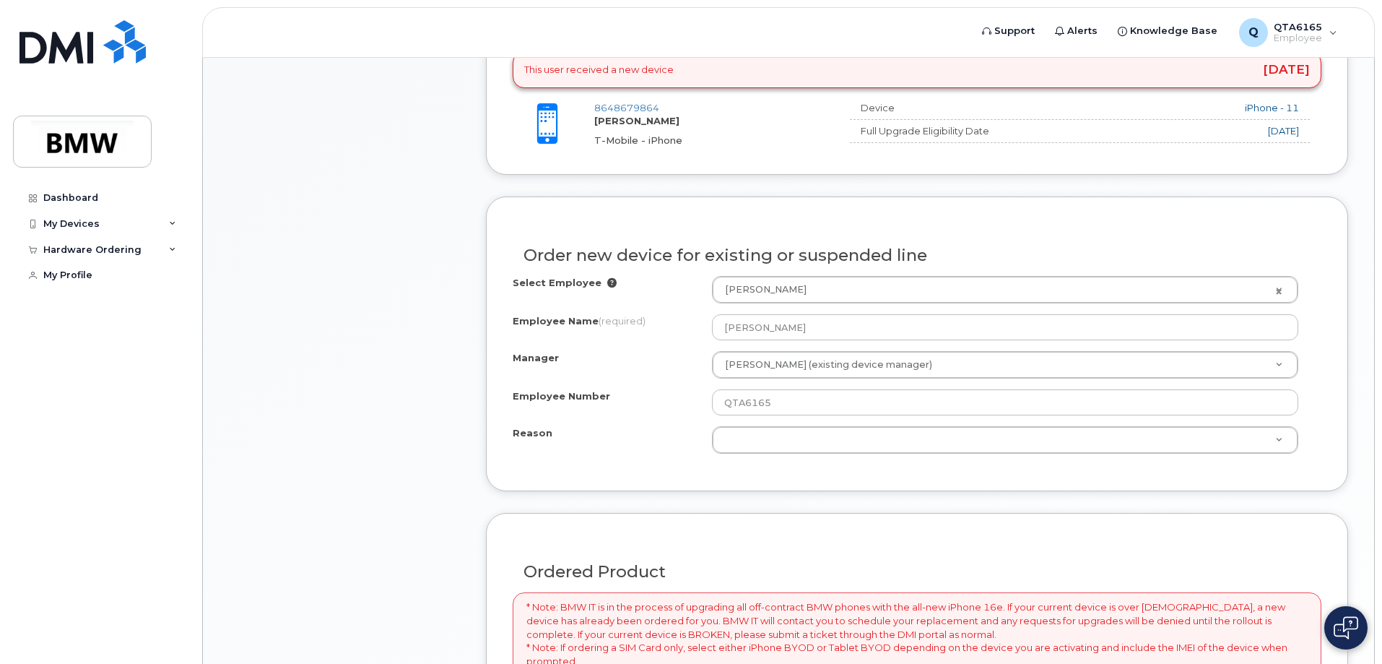
scroll to position [578, 0]
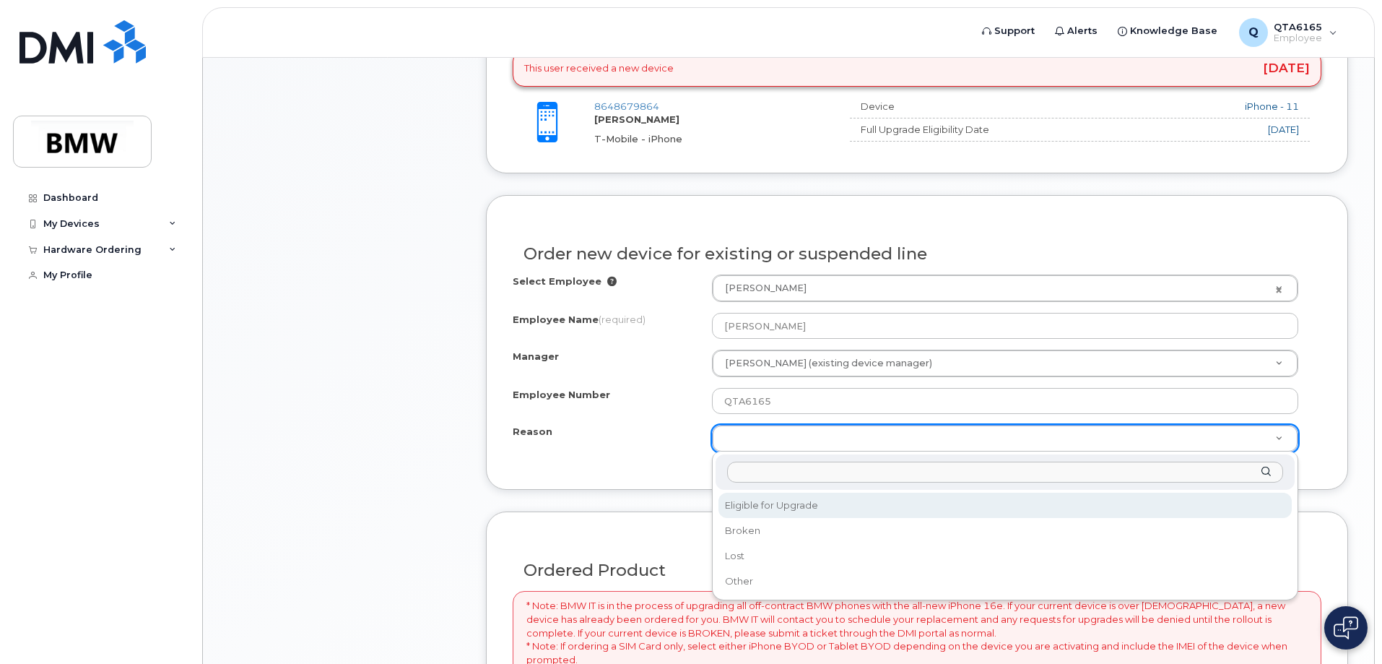
select select "eligible_for_upgrade"
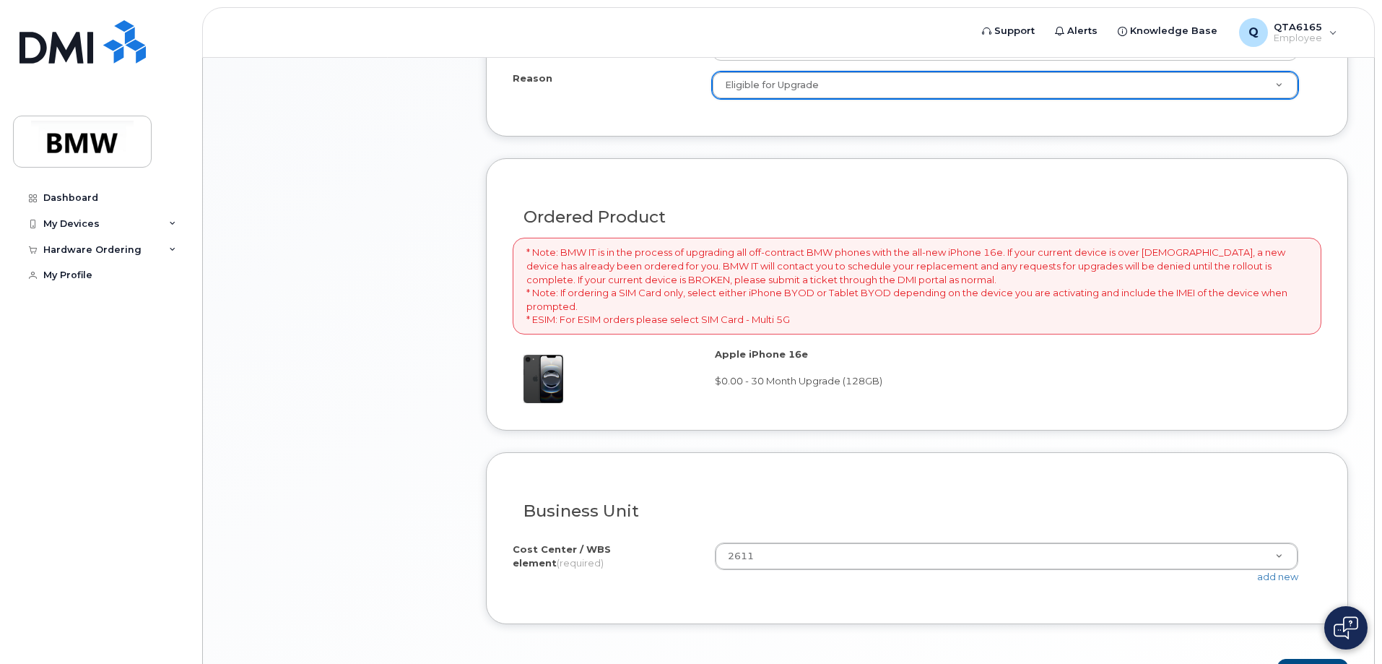
scroll to position [1011, 0]
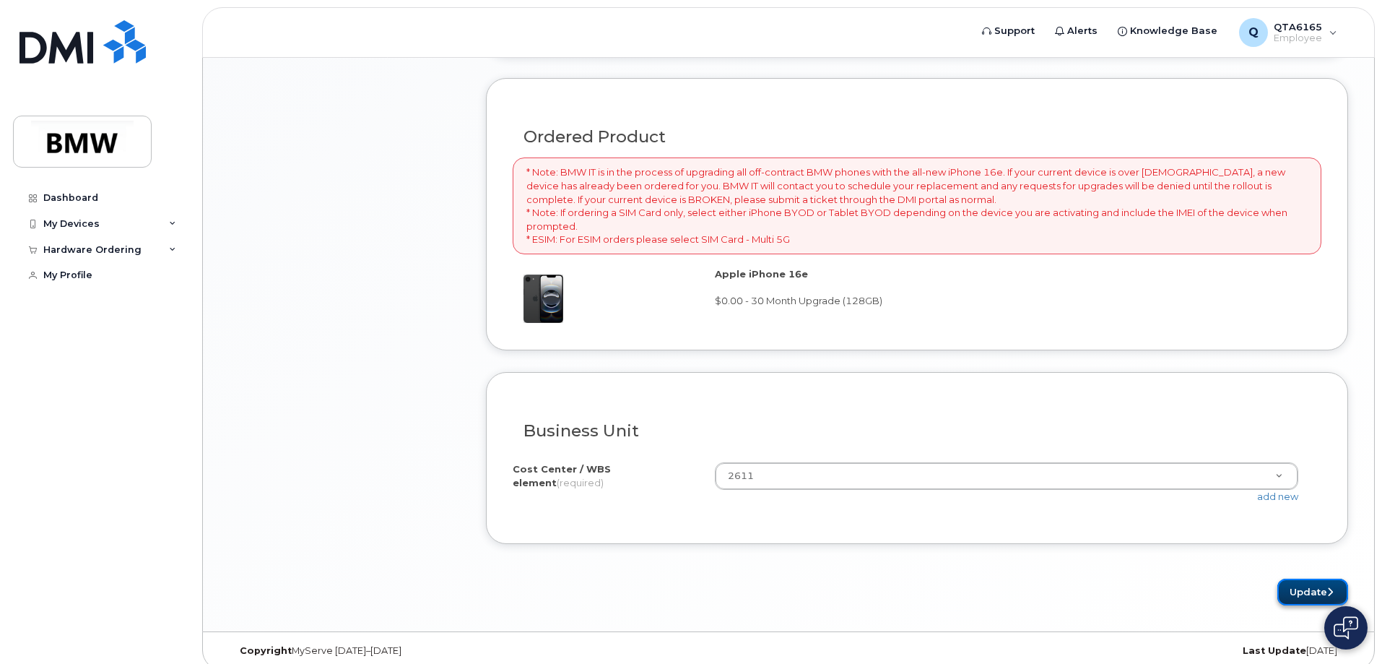
click at [1297, 592] on button "Update" at bounding box center [1313, 591] width 71 height 27
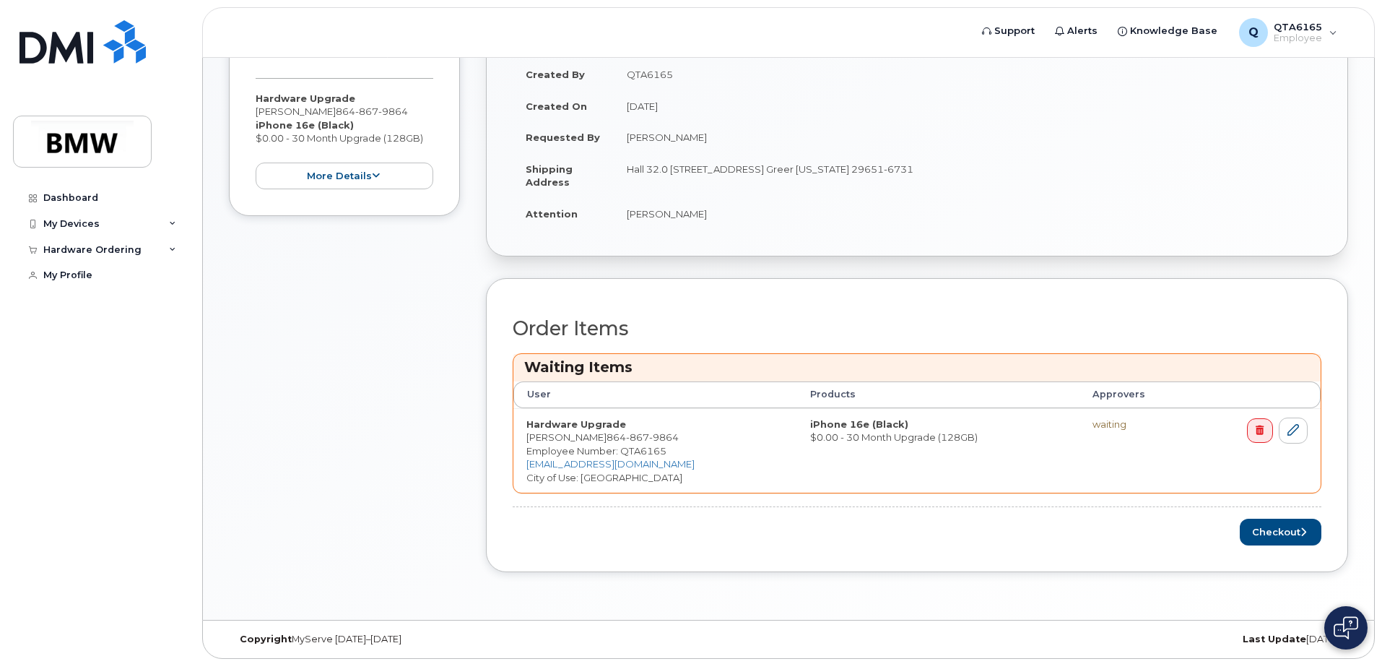
scroll to position [334, 0]
click at [1268, 533] on button "Checkout" at bounding box center [1281, 529] width 82 height 27
